Goal: Information Seeking & Learning: Learn about a topic

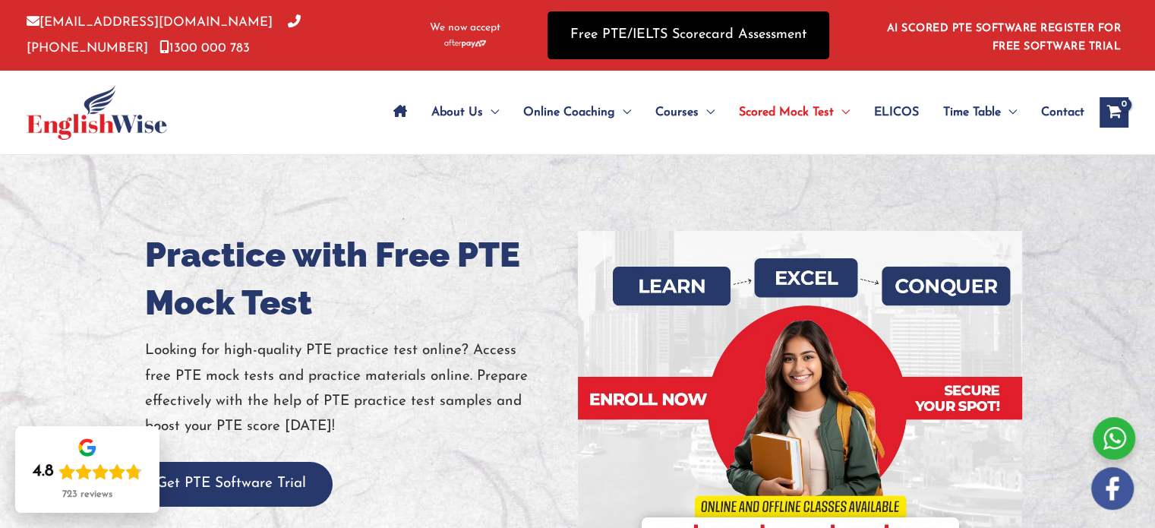
click at [677, 29] on link "Free PTE/IELTS Scorecard Assessment" at bounding box center [689, 35] width 282 height 48
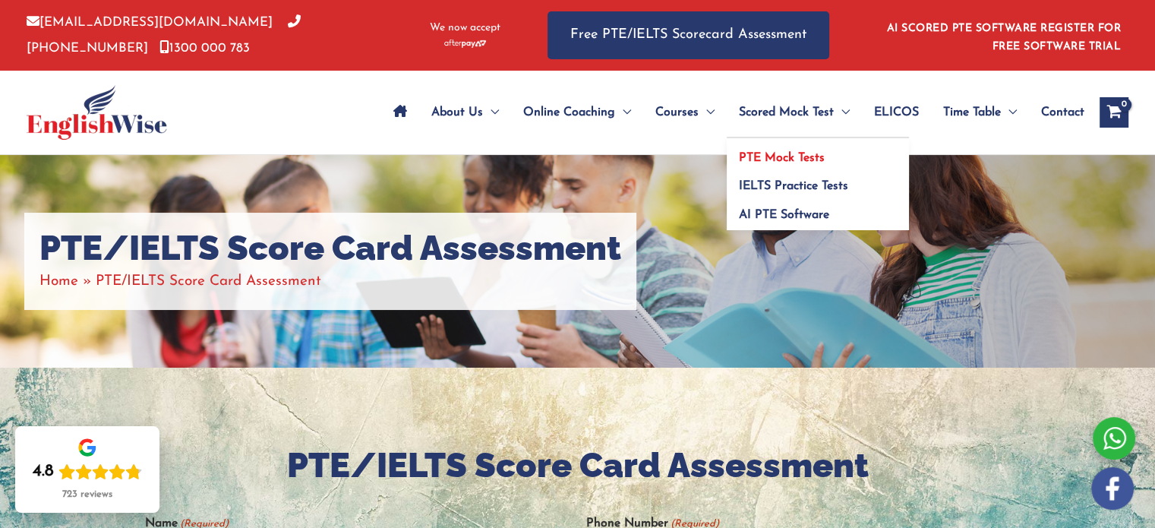
click at [753, 161] on span "PTE Mock Tests" at bounding box center [782, 158] width 86 height 12
